Goal: Information Seeking & Learning: Learn about a topic

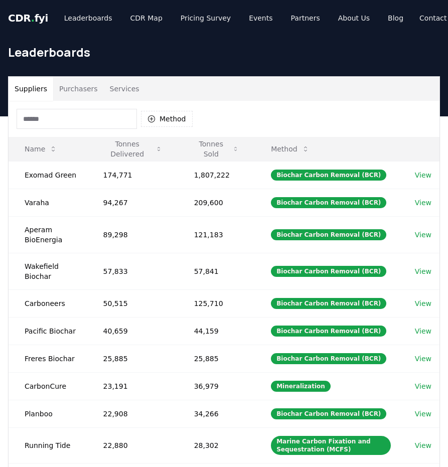
scroll to position [56, 0]
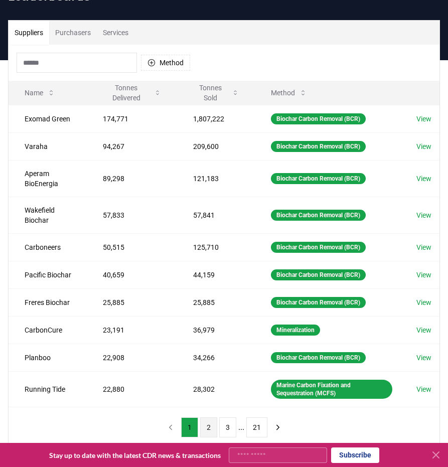
click at [210, 425] on button "2" at bounding box center [208, 427] width 17 height 20
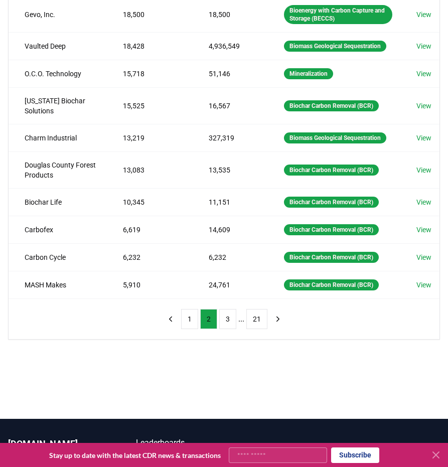
scroll to position [168, 0]
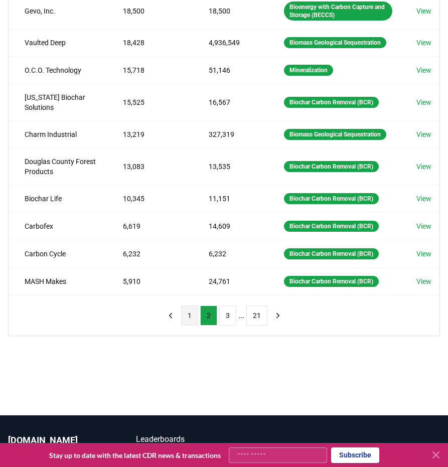
click at [191, 325] on button "1" at bounding box center [189, 315] width 17 height 20
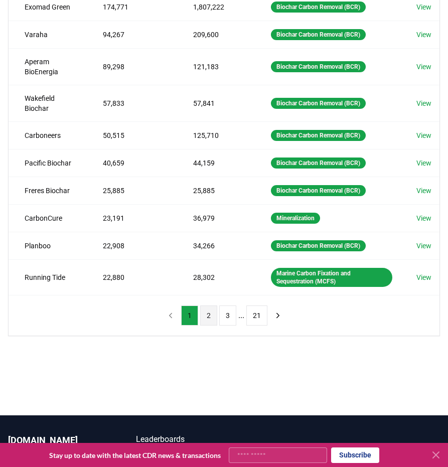
click at [204, 312] on button "2" at bounding box center [208, 315] width 17 height 20
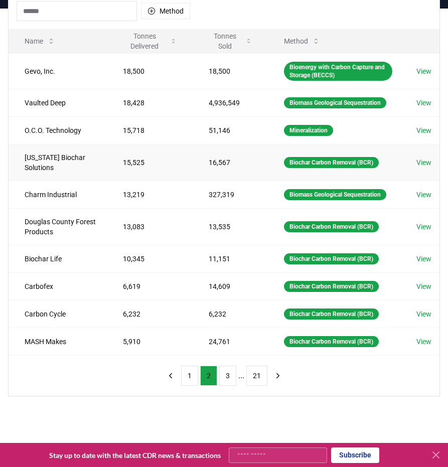
scroll to position [140, 0]
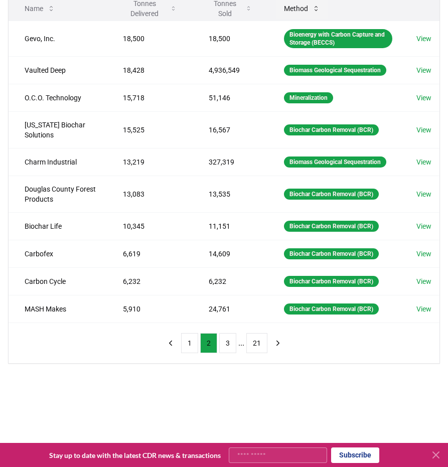
click at [299, 8] on button "Method" at bounding box center [302, 8] width 52 height 20
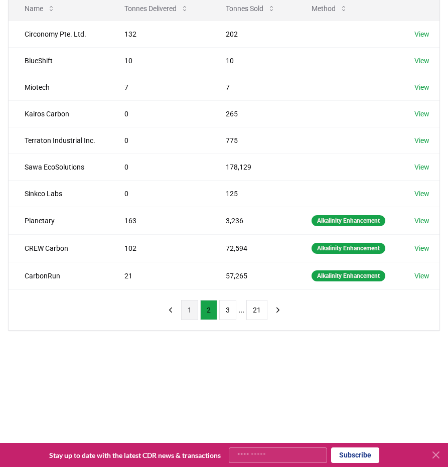
click at [191, 307] on button "1" at bounding box center [189, 310] width 17 height 20
click at [200, 309] on button "2" at bounding box center [208, 310] width 17 height 20
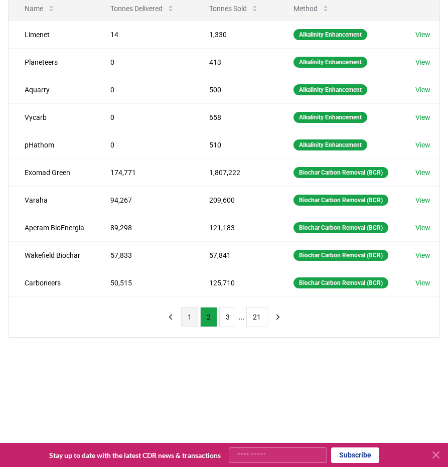
click at [192, 327] on button "1" at bounding box center [189, 317] width 17 height 20
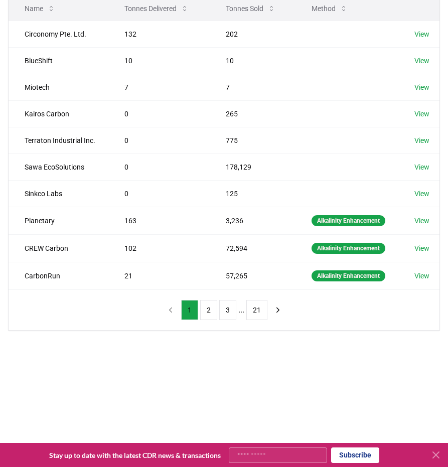
click at [422, 14] on th at bounding box center [418, 8] width 41 height 24
click at [211, 309] on button "2" at bounding box center [208, 310] width 17 height 20
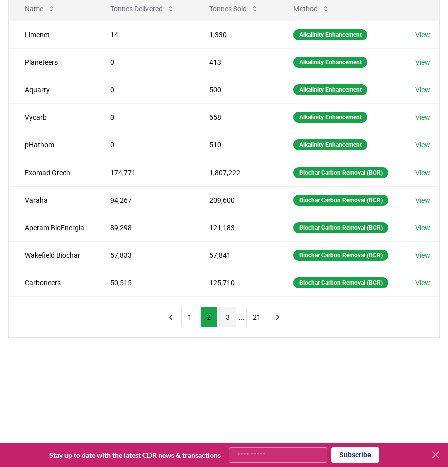
click at [225, 327] on button "3" at bounding box center [227, 317] width 17 height 20
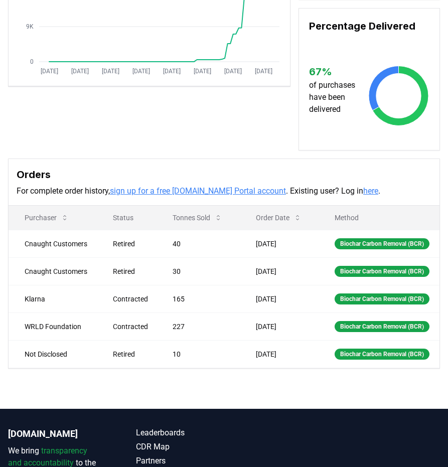
scroll to position [207, 0]
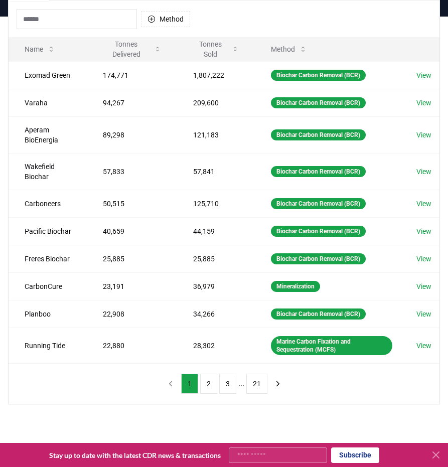
scroll to position [72, 0]
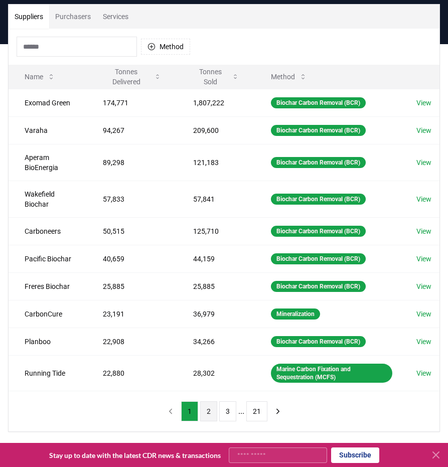
click at [206, 415] on button "2" at bounding box center [208, 411] width 17 height 20
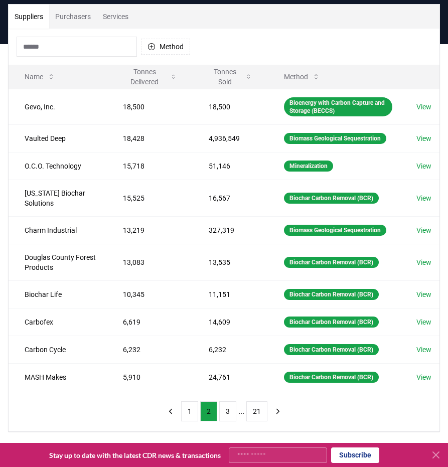
click at [50, 59] on div "Method" at bounding box center [224, 47] width 430 height 36
click at [35, 49] on input at bounding box center [77, 47] width 120 height 20
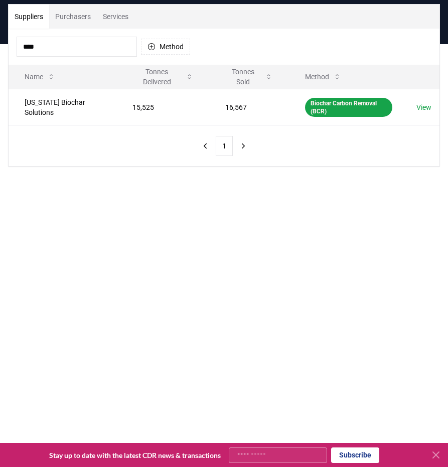
type input "****"
click at [424, 103] on link "View" at bounding box center [423, 107] width 15 height 10
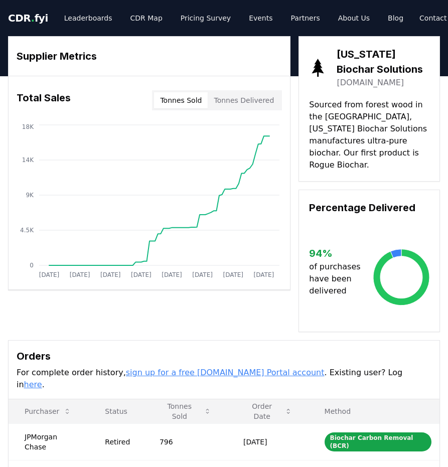
drag, startPoint x: 443, startPoint y: 97, endPoint x: 446, endPoint y: 110, distance: 12.9
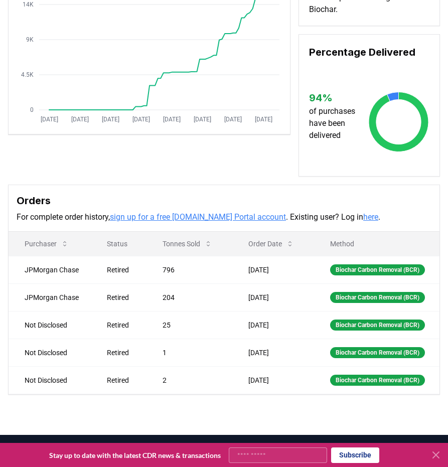
scroll to position [154, 0]
